Goal: Task Accomplishment & Management: Manage account settings

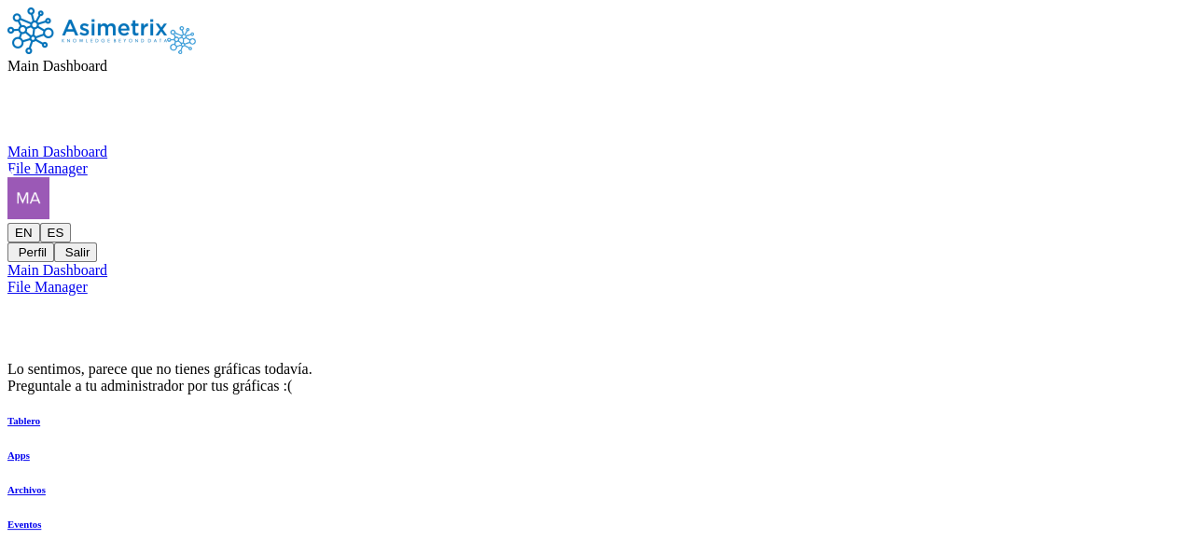
click at [1144, 177] on div "EN ES Perfil Salir" at bounding box center [589, 219] width 1165 height 85
click at [7, 223] on icon at bounding box center [7, 223] width 0 height 0
click at [97, 243] on button "Salir" at bounding box center [75, 253] width 43 height 20
